Goal: Communication & Community: Share content

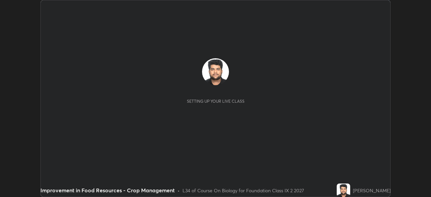
scroll to position [197, 430]
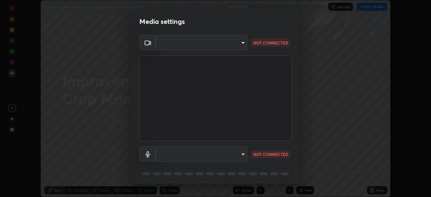
type input "5204e49b19dfb47b934bd0def1c8e1a00b2014265d57ee16b47da032bff83a8c"
type input "default"
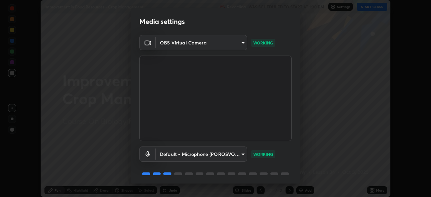
scroll to position [24, 0]
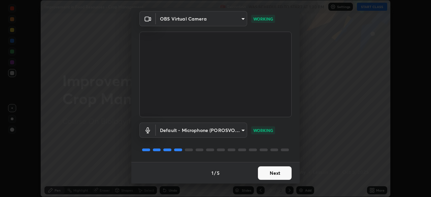
click at [258, 172] on button "Next" at bounding box center [275, 172] width 34 height 13
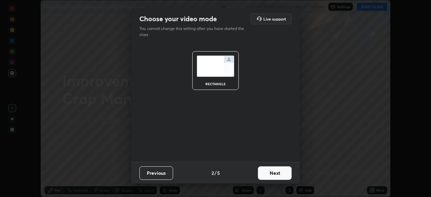
click at [259, 171] on button "Next" at bounding box center [275, 172] width 34 height 13
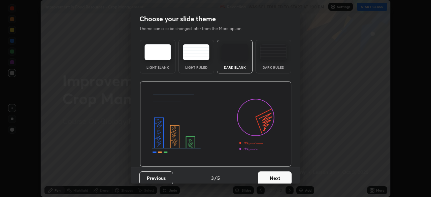
click at [261, 179] on button "Next" at bounding box center [275, 177] width 34 height 13
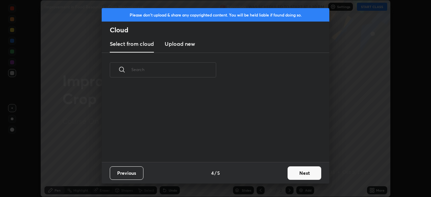
scroll to position [75, 216]
click at [134, 173] on button "Previous" at bounding box center [127, 172] width 34 height 13
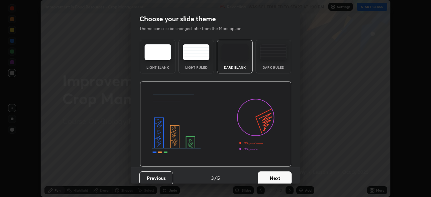
click at [262, 179] on button "Next" at bounding box center [275, 177] width 34 height 13
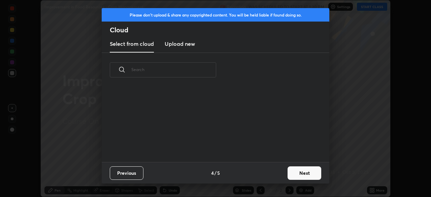
click at [188, 47] on h3 "Upload new" at bounding box center [180, 44] width 30 height 8
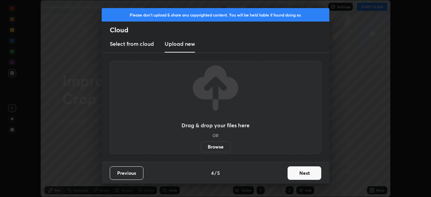
click at [195, 141] on div "Drag & drop your files here OR Browse" at bounding box center [215, 108] width 68 height 90
click at [209, 145] on label "Browse" at bounding box center [216, 146] width 30 height 11
click at [201, 145] on input "Browse" at bounding box center [201, 146] width 0 height 11
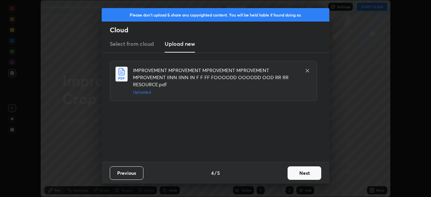
click at [307, 171] on button "Next" at bounding box center [304, 172] width 34 height 13
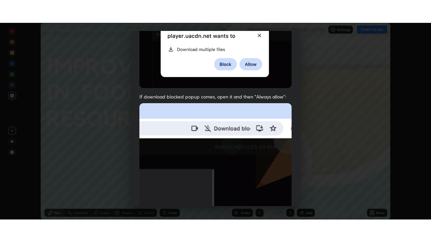
scroll to position [161, 0]
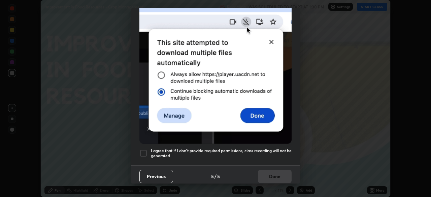
click at [141, 151] on div at bounding box center [143, 153] width 8 height 8
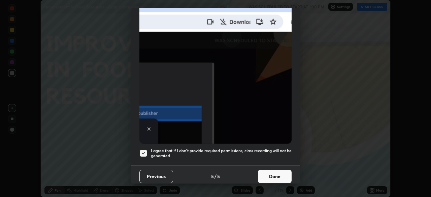
click at [261, 176] on button "Done" at bounding box center [275, 176] width 34 height 13
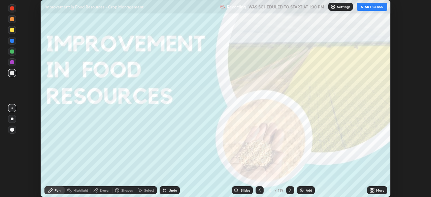
click at [365, 10] on button "START CLASS" at bounding box center [372, 7] width 30 height 8
click at [371, 189] on icon at bounding box center [371, 189] width 2 height 2
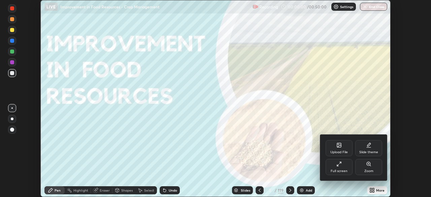
click at [339, 170] on div "Full screen" at bounding box center [338, 170] width 17 height 3
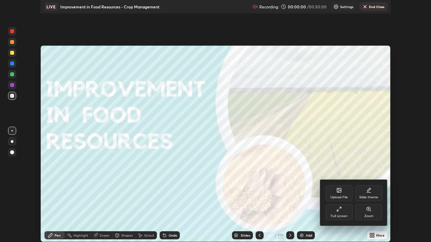
scroll to position [242, 431]
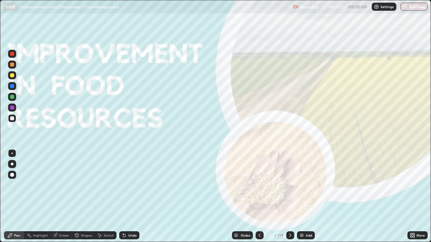
click at [246, 197] on div "Slides" at bounding box center [245, 235] width 9 height 3
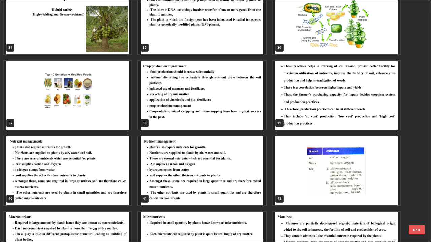
scroll to position [850, 0]
click at [232, 123] on img "grid" at bounding box center [202, 95] width 128 height 69
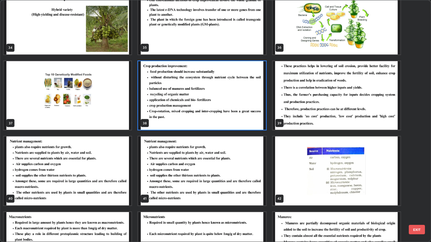
click at [231, 119] on img "grid" at bounding box center [202, 95] width 128 height 69
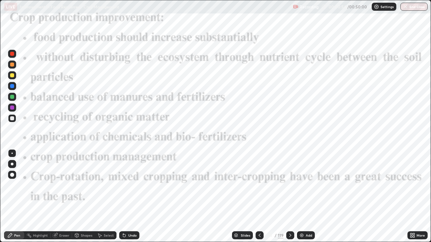
click at [231, 118] on img "grid" at bounding box center [202, 95] width 128 height 69
click at [12, 54] on div at bounding box center [12, 54] width 4 height 4
click at [289, 197] on icon at bounding box center [289, 235] width 5 height 5
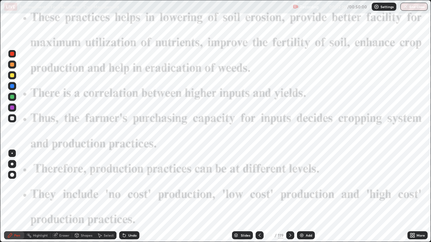
click at [289, 197] on icon at bounding box center [290, 235] width 2 height 3
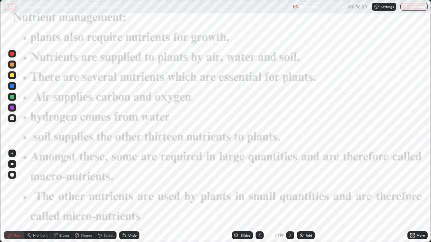
click at [292, 197] on icon at bounding box center [289, 235] width 5 height 5
click at [289, 197] on icon at bounding box center [289, 235] width 5 height 5
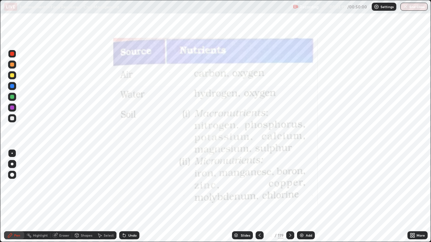
click at [287, 197] on div at bounding box center [290, 236] width 8 height 8
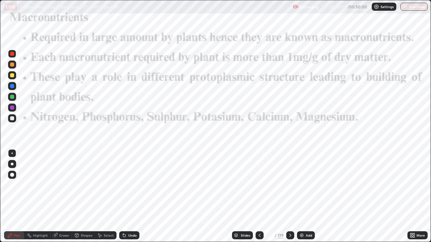
click at [291, 197] on div at bounding box center [290, 235] width 8 height 13
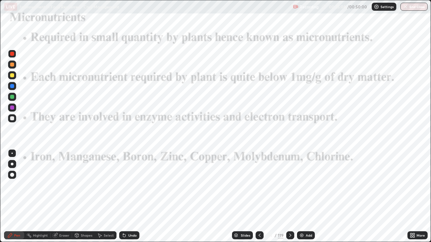
click at [262, 197] on div at bounding box center [259, 236] width 8 height 8
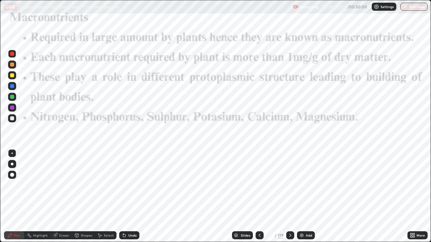
click at [259, 197] on icon at bounding box center [259, 235] width 5 height 5
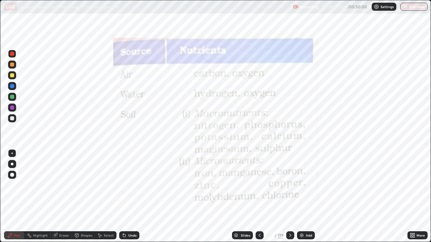
click at [258, 197] on icon at bounding box center [259, 235] width 5 height 5
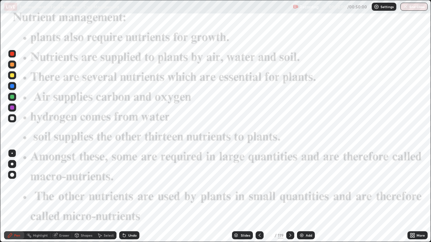
click at [289, 197] on div at bounding box center [290, 236] width 8 height 8
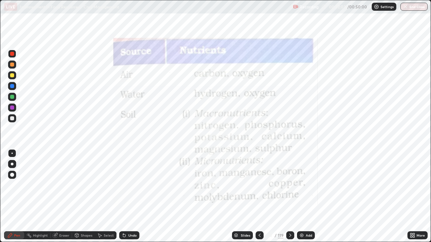
click at [292, 197] on div at bounding box center [290, 236] width 8 height 8
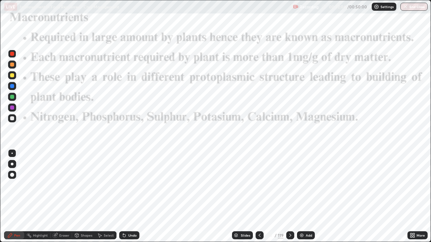
click at [289, 197] on icon at bounding box center [289, 235] width 5 height 5
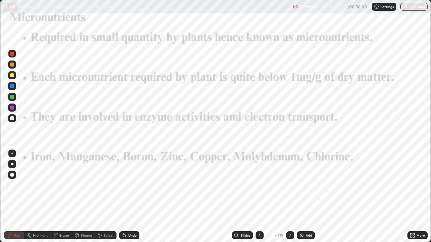
click at [309, 197] on div "Add" at bounding box center [309, 235] width 6 height 3
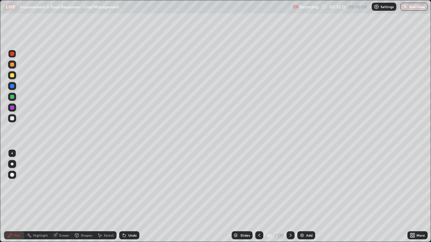
click at [260, 197] on icon at bounding box center [258, 235] width 5 height 5
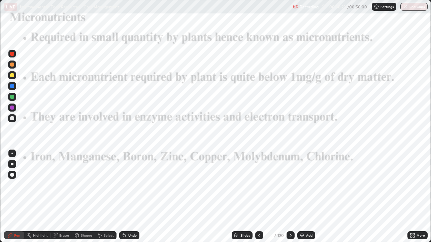
click at [289, 197] on icon at bounding box center [290, 235] width 5 height 5
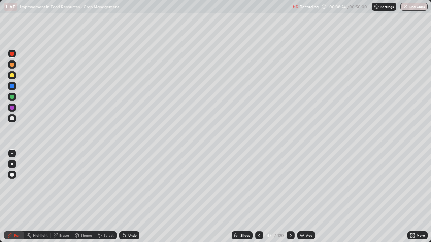
click at [240, 197] on div "Slides" at bounding box center [242, 236] width 21 height 8
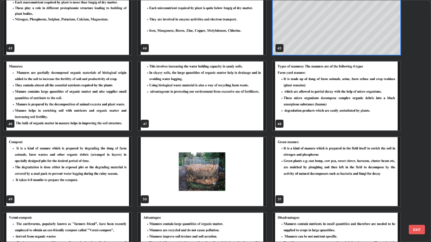
scroll to position [1075, 0]
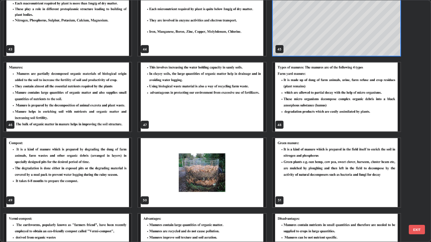
click at [127, 130] on img "grid" at bounding box center [68, 97] width 128 height 69
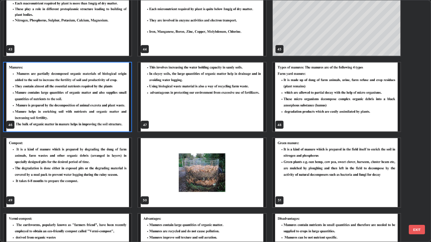
click at [127, 128] on img "grid" at bounding box center [68, 97] width 128 height 69
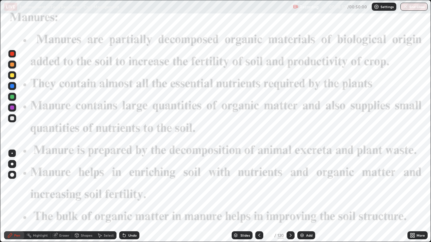
click at [127, 126] on img "grid" at bounding box center [68, 97] width 128 height 69
click at [63, 197] on div "Eraser" at bounding box center [64, 235] width 10 height 3
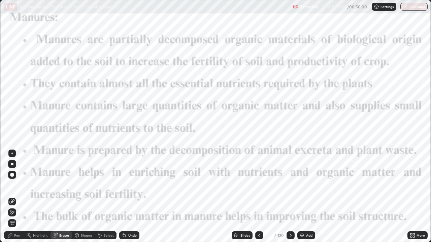
click at [13, 197] on span "Erase all" at bounding box center [11, 223] width 7 height 4
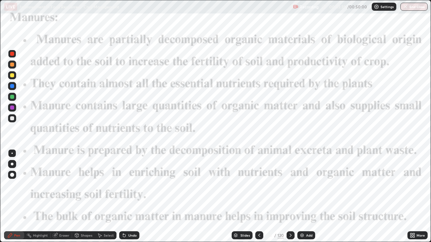
click at [301, 197] on img at bounding box center [301, 235] width 5 height 5
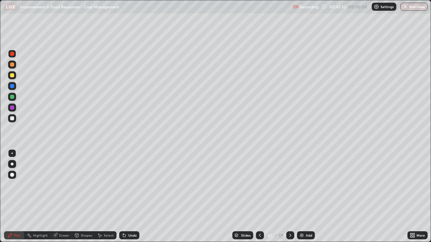
click at [262, 197] on div at bounding box center [260, 236] width 8 height 8
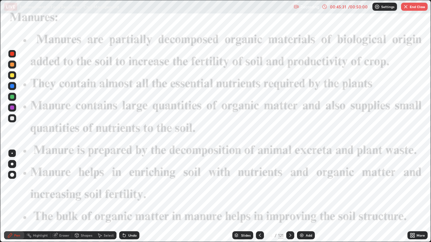
click at [414, 9] on button "End Class" at bounding box center [414, 7] width 27 height 8
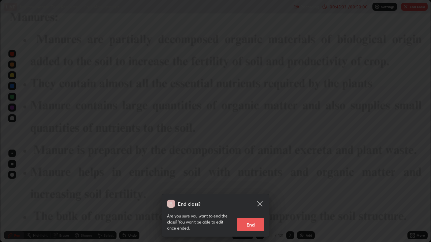
click at [255, 197] on button "End" at bounding box center [250, 224] width 27 height 13
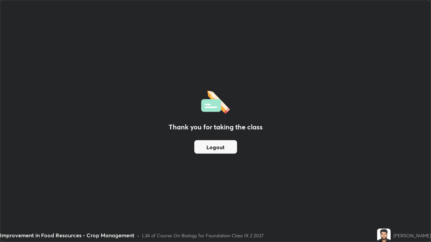
click at [231, 152] on button "Logout" at bounding box center [215, 146] width 43 height 13
